Goal: Find specific page/section: Find specific page/section

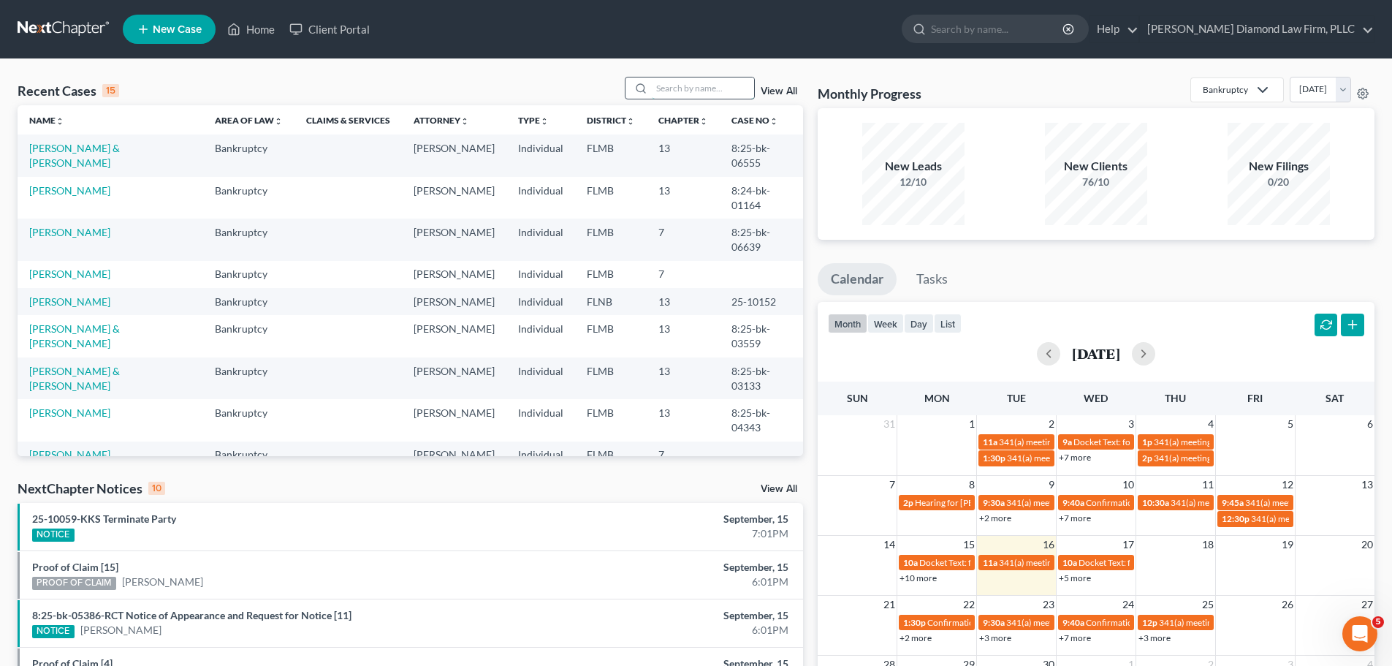
click at [694, 83] on input "search" at bounding box center [703, 87] width 102 height 21
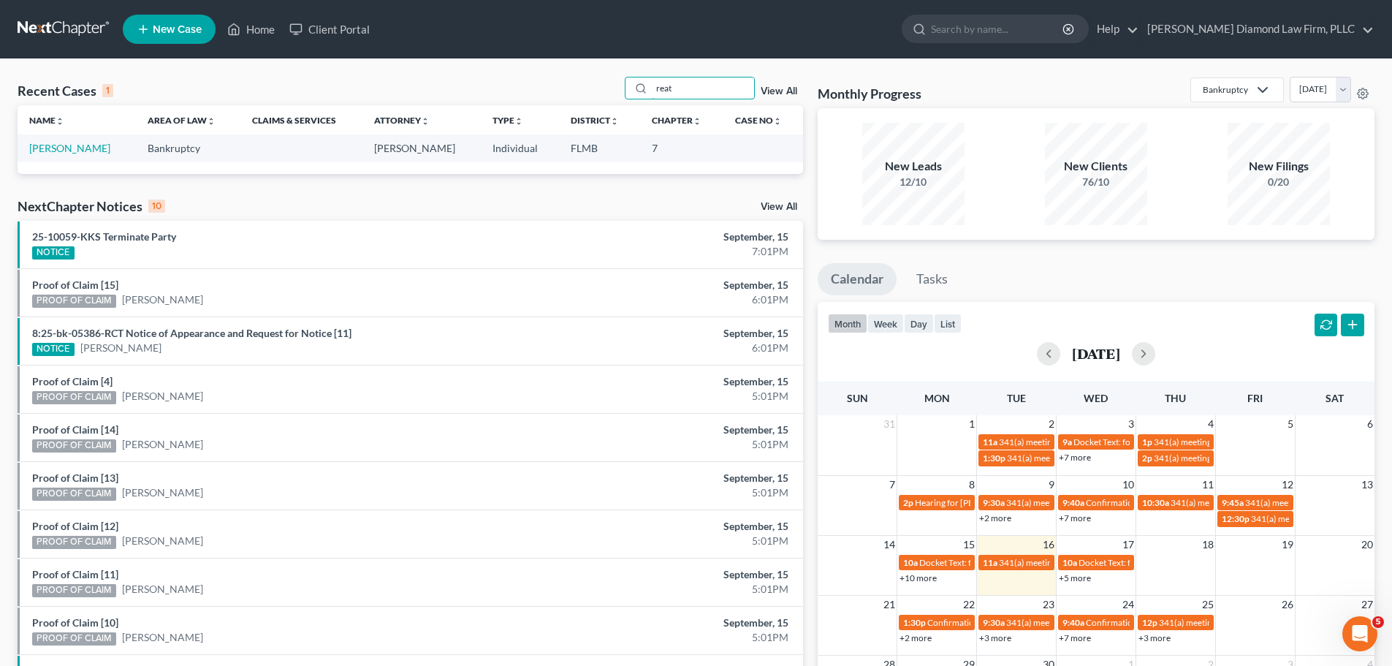
type input "reat"
click at [64, 155] on td "[PERSON_NAME]" at bounding box center [77, 147] width 118 height 27
click at [64, 152] on link "[PERSON_NAME]" at bounding box center [69, 148] width 81 height 12
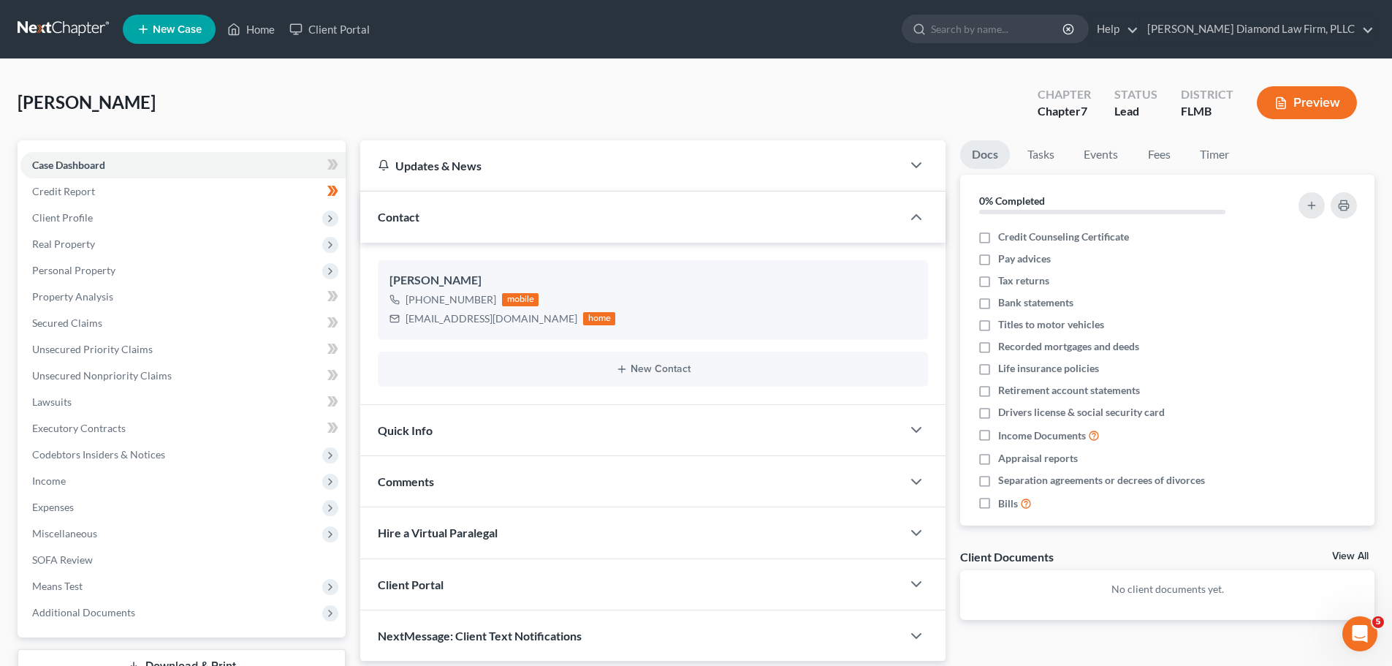
click at [87, 12] on nav "Home New Case Client Portal Ziegler Diamond Law Firm, PLLC elizabeth@attorneyde…" at bounding box center [696, 29] width 1392 height 58
click at [84, 21] on link at bounding box center [65, 29] width 94 height 26
